Goal: Task Accomplishment & Management: Use online tool/utility

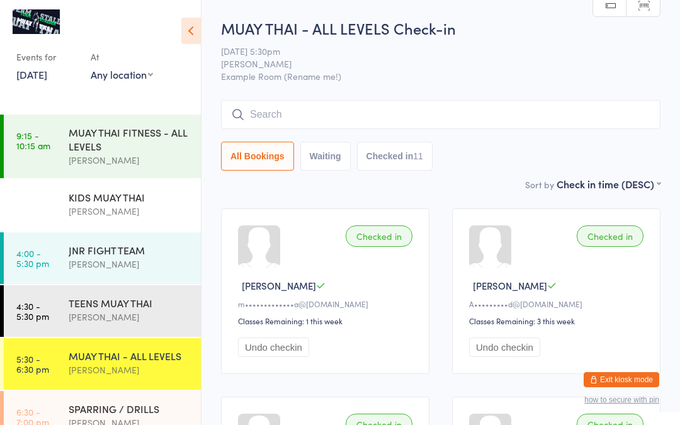
click at [519, 32] on h2 "MUAY THAI - ALL LEVELS Check-in" at bounding box center [441, 28] width 440 height 21
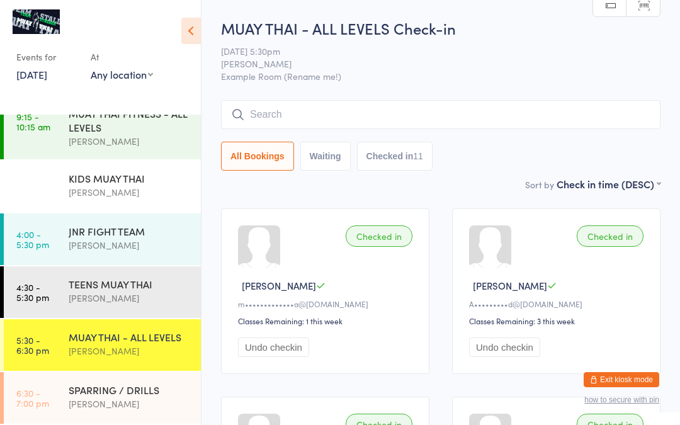
click at [532, 57] on span "14 Aug 5:30pm" at bounding box center [431, 51] width 420 height 13
click at [190, 35] on icon at bounding box center [191, 31] width 20 height 26
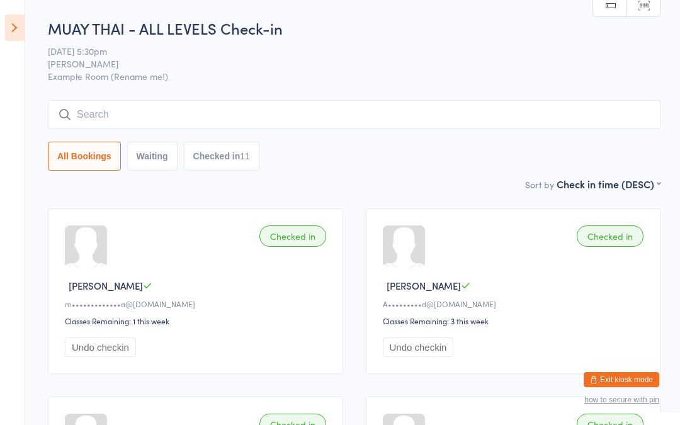
click at [21, 27] on icon at bounding box center [15, 27] width 20 height 26
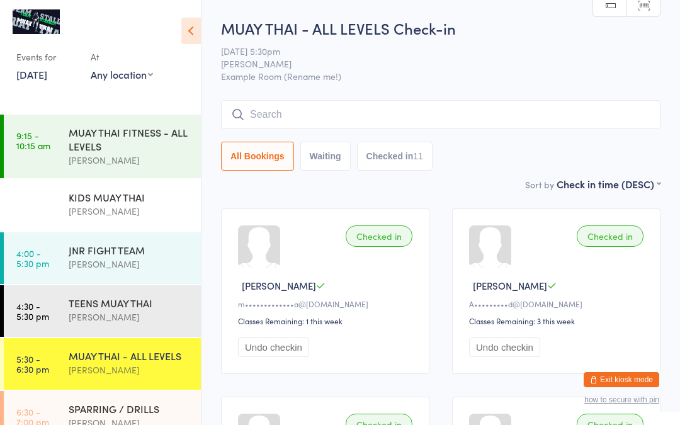
click at [609, 8] on link "Manual search" at bounding box center [610, 6] width 33 height 24
click at [613, 6] on link "Manual search" at bounding box center [610, 6] width 33 height 24
click at [650, 5] on link "Scanner input" at bounding box center [643, 6] width 33 height 24
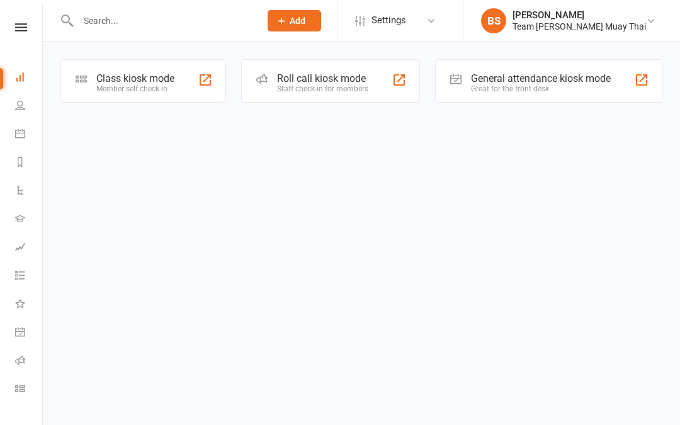
click at [156, 87] on div "Member self check-in" at bounding box center [135, 88] width 78 height 9
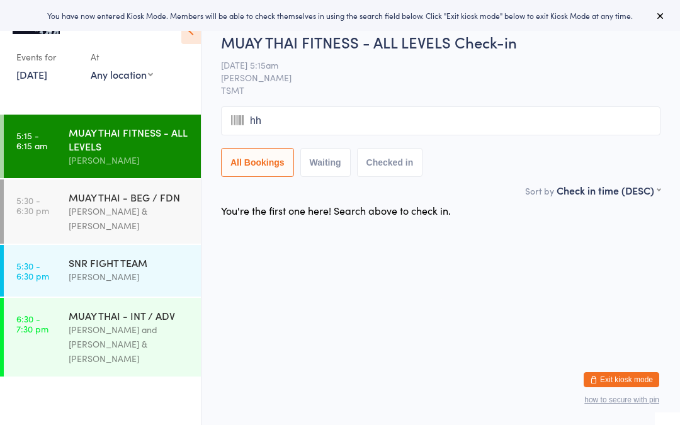
type input "hhh"
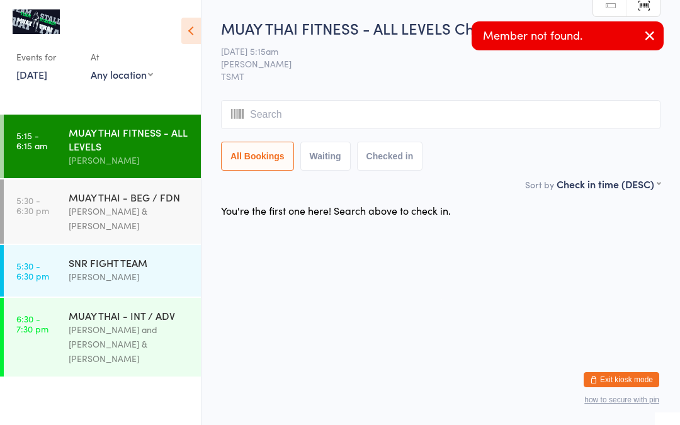
click at [648, 7] on link "Scanner input" at bounding box center [643, 6] width 33 height 24
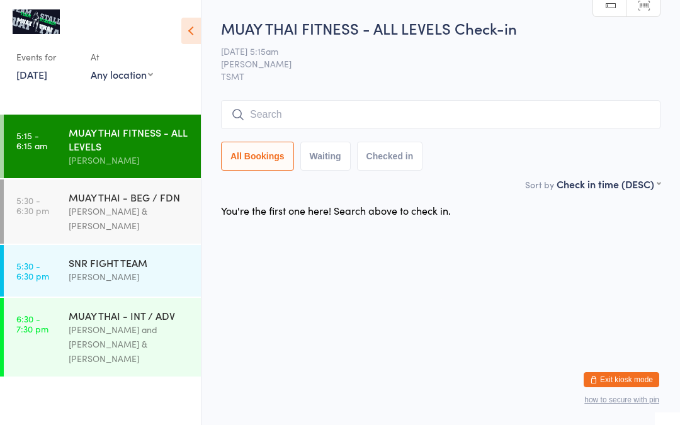
click at [545, 64] on span "[PERSON_NAME]" at bounding box center [431, 63] width 420 height 13
click at [425, 119] on input "search" at bounding box center [441, 114] width 440 height 29
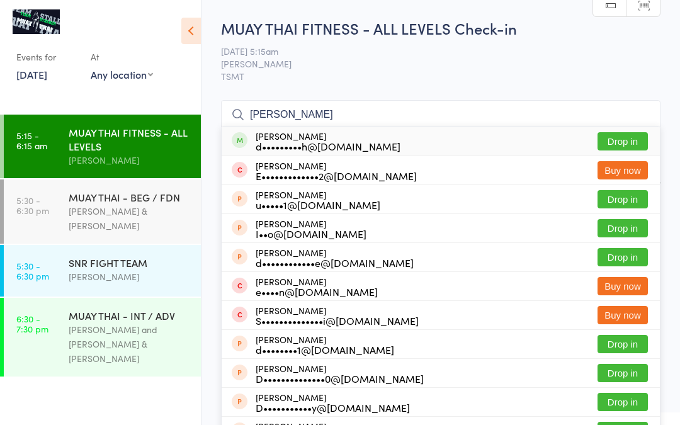
type input "dan"
click at [356, 145] on div "d•••••••••h@hotmail.com" at bounding box center [328, 146] width 145 height 10
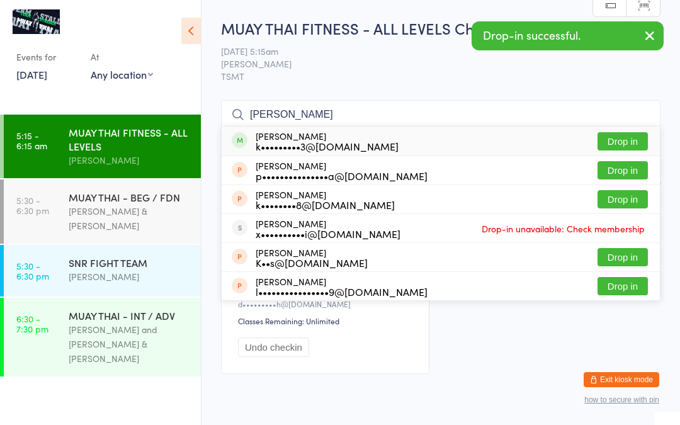
type input "kris"
click at [360, 142] on div "k•••••••••3@gmail.com" at bounding box center [327, 146] width 143 height 10
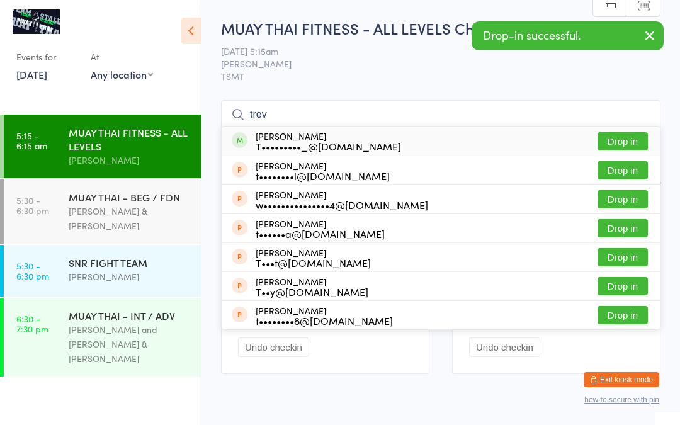
type input "trev"
click at [336, 143] on div "T•••••••••_@hotmail.com" at bounding box center [329, 146] width 146 height 10
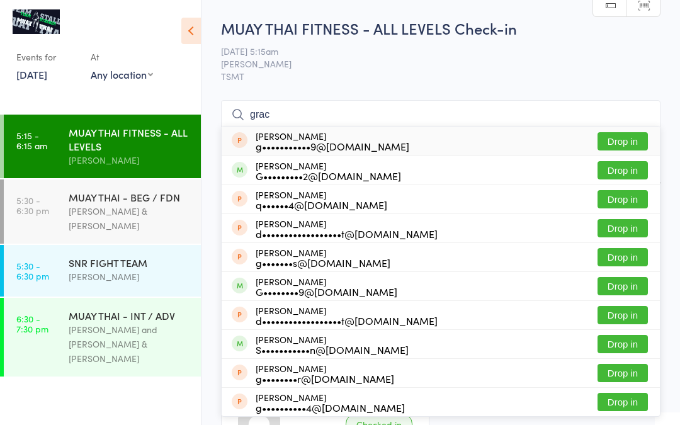
type input "grac"
click at [328, 180] on div "G•••••••••2@gmail.com" at bounding box center [329, 176] width 146 height 10
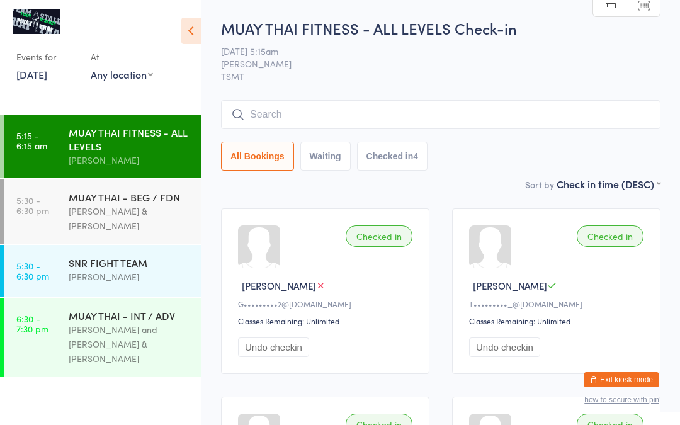
click at [652, 8] on link "Scanner input" at bounding box center [643, 6] width 33 height 24
click at [652, 6] on link "Scanner input" at bounding box center [643, 6] width 33 height 24
click at [105, 34] on div at bounding box center [94, 25] width 156 height 23
click at [610, 6] on link "Manual search" at bounding box center [610, 6] width 33 height 24
click at [517, 198] on div "Checked in Grace B G•••••••••2@gmail.com Classes Remaining: Unlimited Undo chec…" at bounding box center [441, 385] width 462 height 377
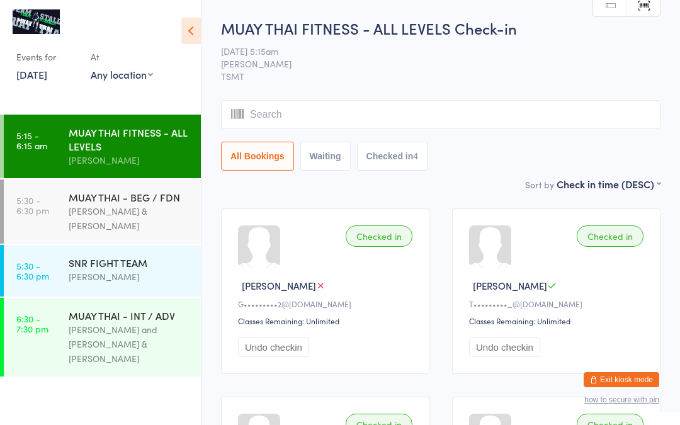
click at [188, 34] on icon at bounding box center [191, 31] width 20 height 26
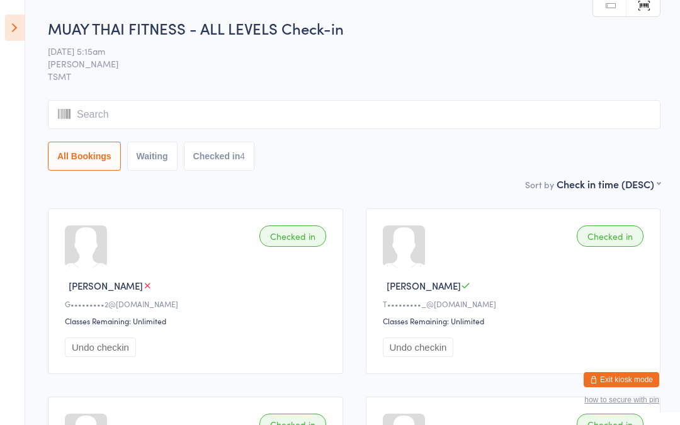
click at [7, 33] on icon at bounding box center [15, 27] width 20 height 26
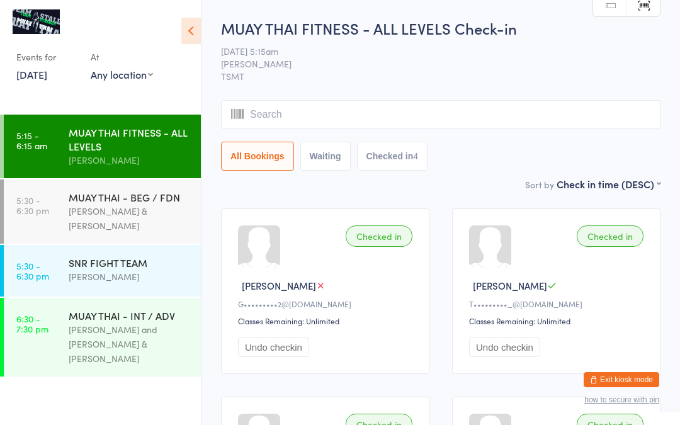
click at [617, 8] on link "Manual search" at bounding box center [610, 6] width 33 height 24
click at [658, 177] on select "First name (ASC) First name (DESC) Last name (ASC) Last name (DESC) Check in ti…" at bounding box center [609, 182] width 104 height 11
click at [655, 127] on input "search" at bounding box center [441, 114] width 440 height 29
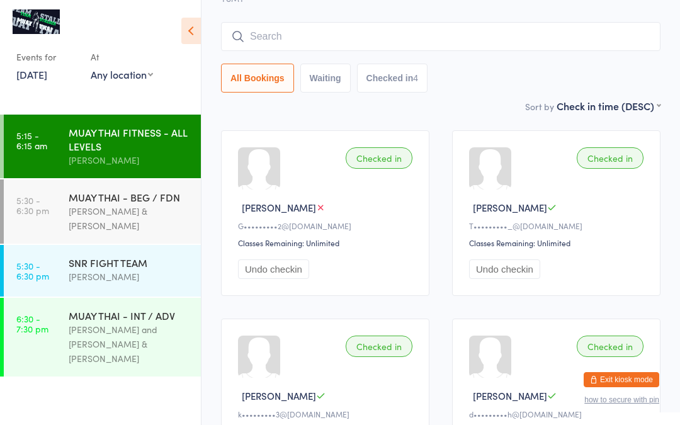
scroll to position [100, 0]
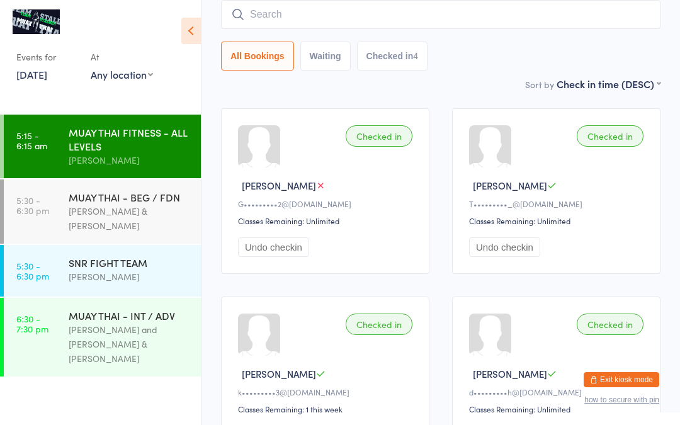
click at [635, 180] on div "Trevor C" at bounding box center [558, 185] width 178 height 13
click at [656, 377] on button "Exit kiosk mode" at bounding box center [622, 379] width 76 height 15
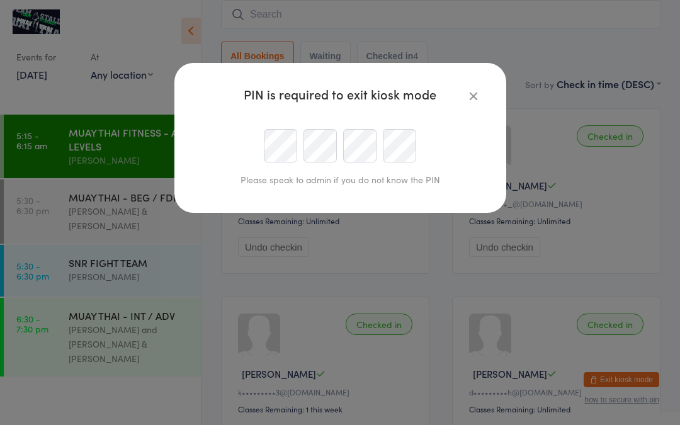
click at [480, 96] on button "button" at bounding box center [473, 95] width 15 height 15
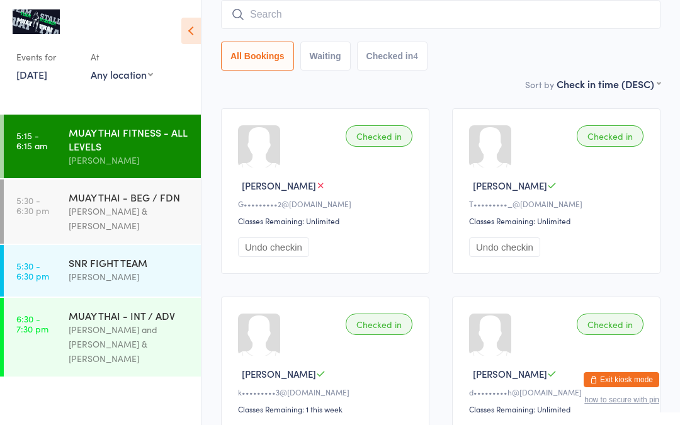
click at [645, 403] on button "how to secure with pin" at bounding box center [622, 400] width 75 height 9
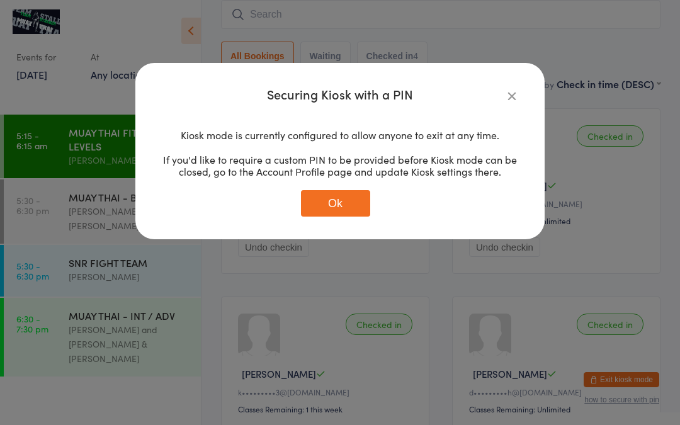
click at [510, 94] on icon "button" at bounding box center [512, 96] width 14 height 14
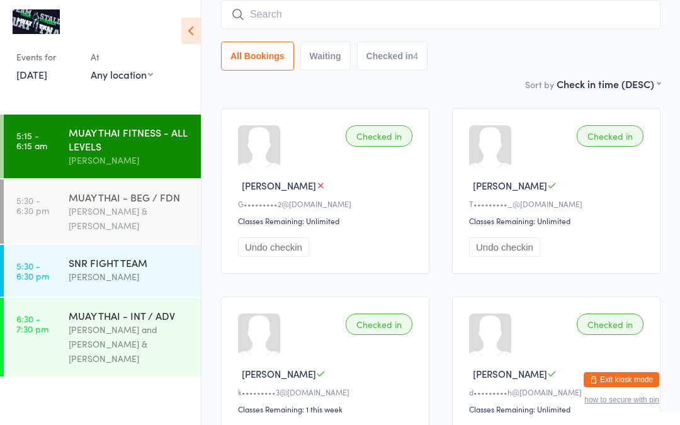
click at [98, 210] on div "[PERSON_NAME] & [PERSON_NAME]" at bounding box center [130, 218] width 122 height 29
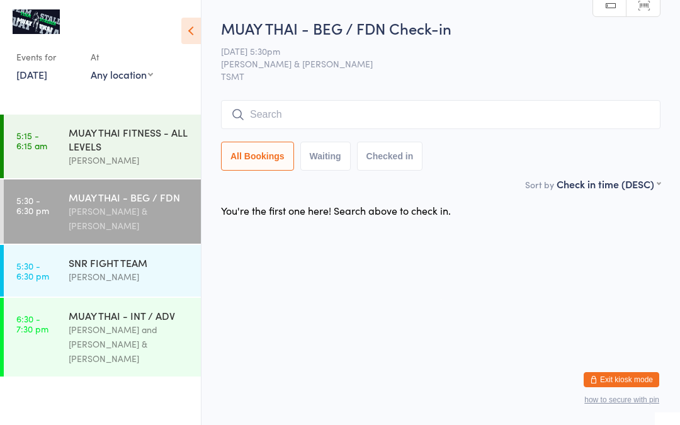
click at [614, 102] on input "search" at bounding box center [441, 114] width 440 height 29
click at [647, 377] on button "Exit kiosk mode" at bounding box center [622, 379] width 76 height 15
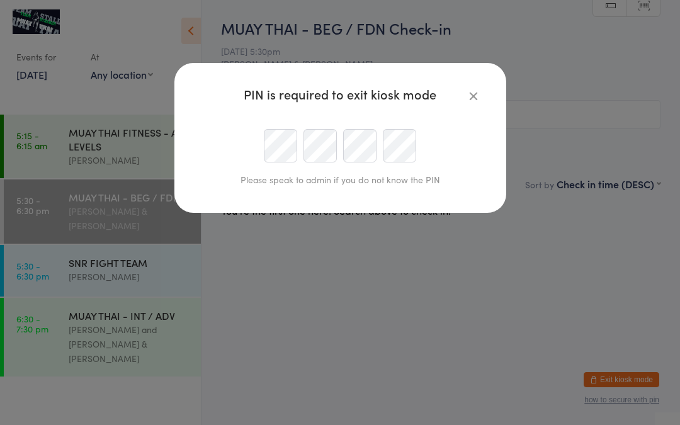
type input "brodiestalder@hotmail.com"
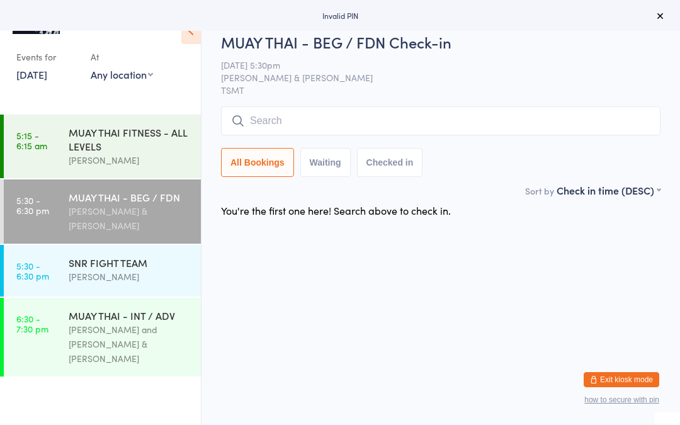
click at [648, 79] on div "[DATE] 5:30pm [PERSON_NAME] & [PERSON_NAME] TSMT" at bounding box center [441, 78] width 440 height 38
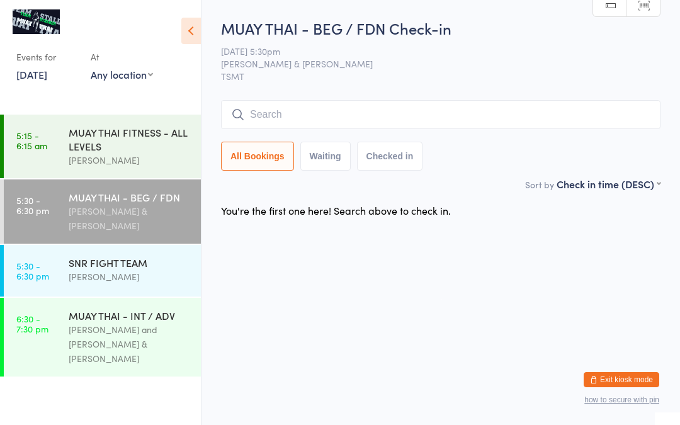
click at [298, 112] on input "search" at bounding box center [441, 114] width 440 height 29
